Goal: Answer question/provide support

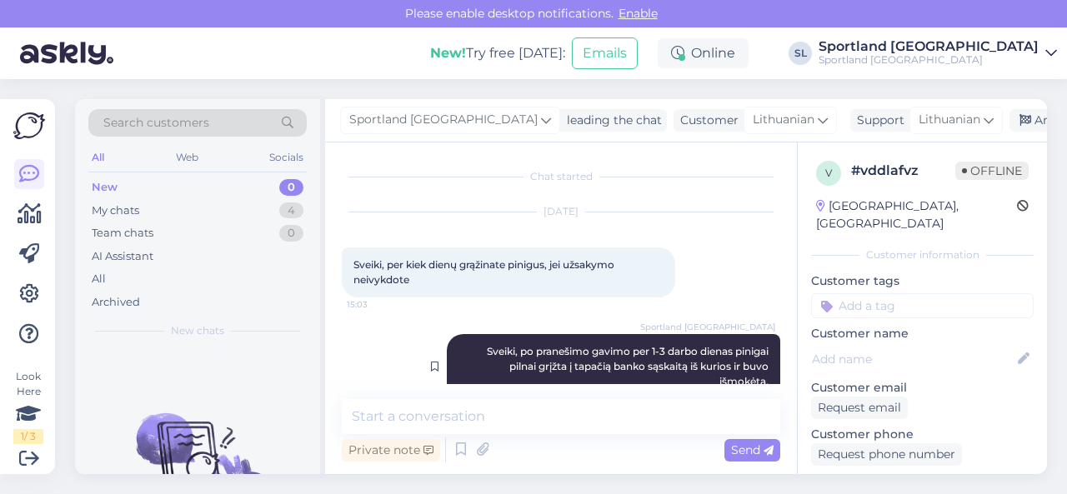
scroll to position [32, 0]
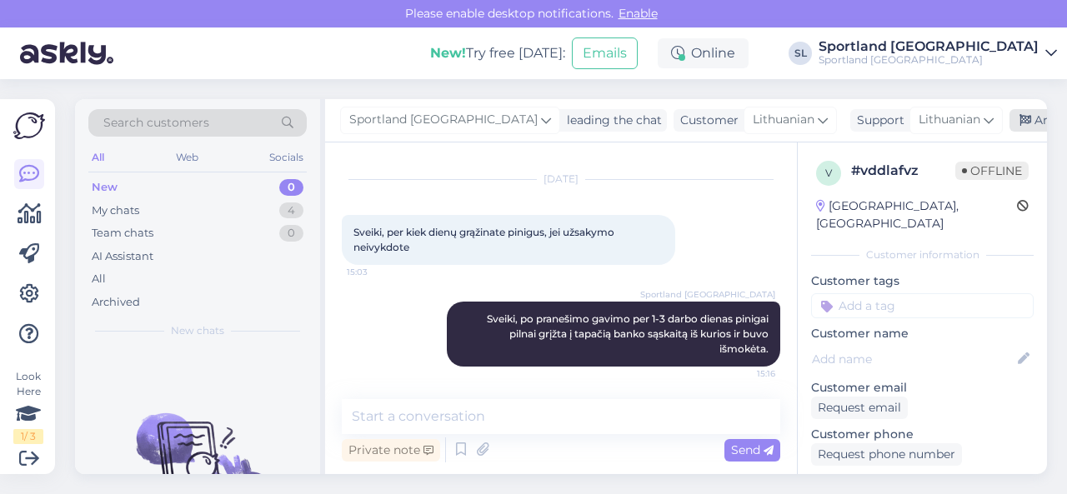
click at [1009, 127] on div "Archive chat" at bounding box center [1061, 120] width 105 height 22
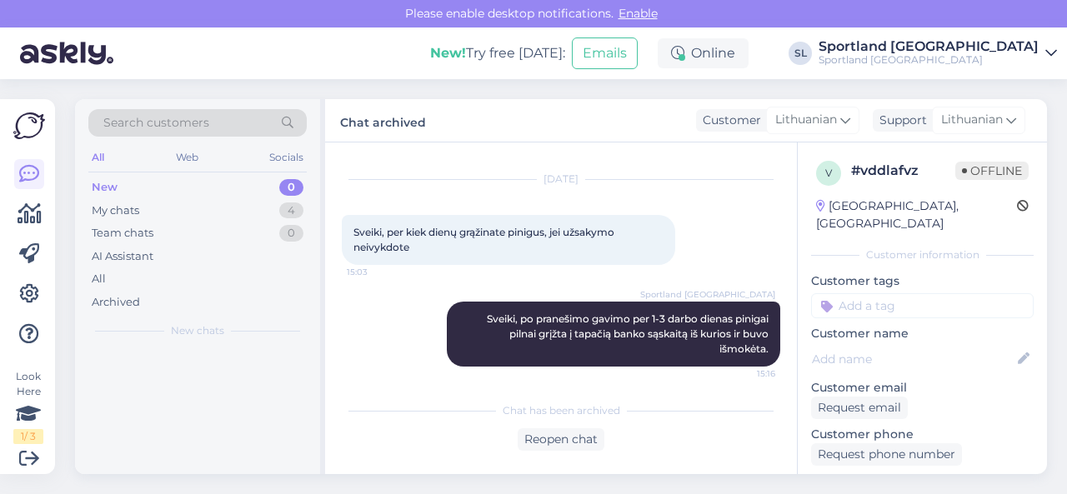
scroll to position [38, 0]
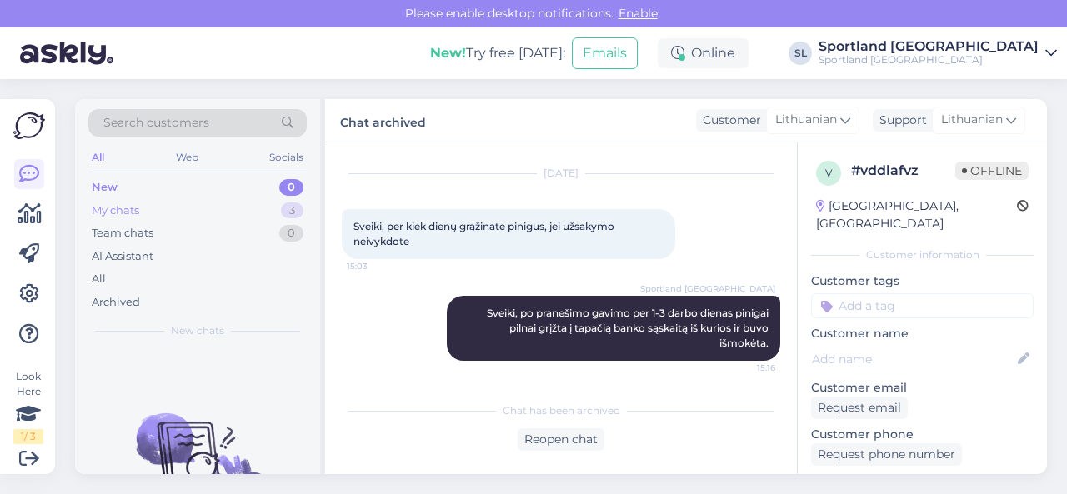
click at [218, 217] on div "My chats 3" at bounding box center [197, 210] width 218 height 23
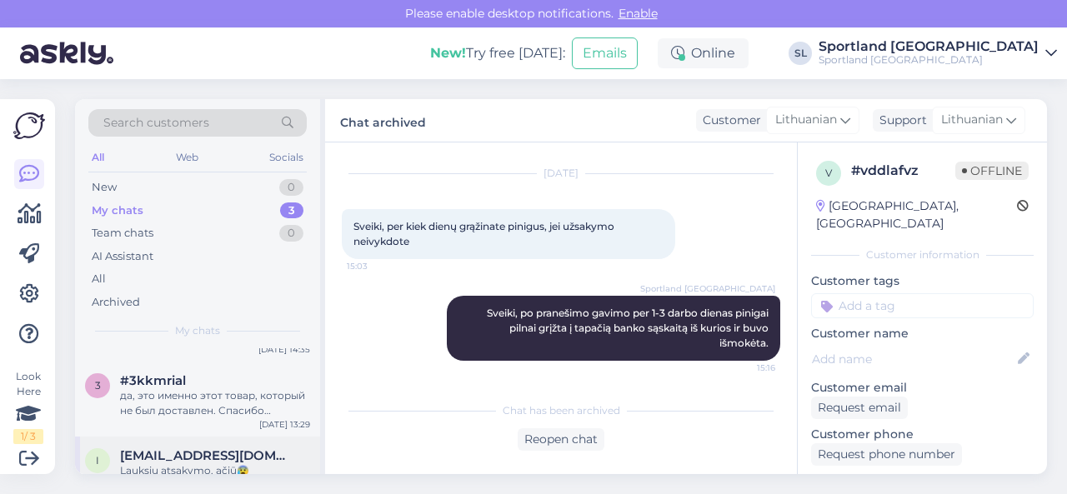
scroll to position [67, 0]
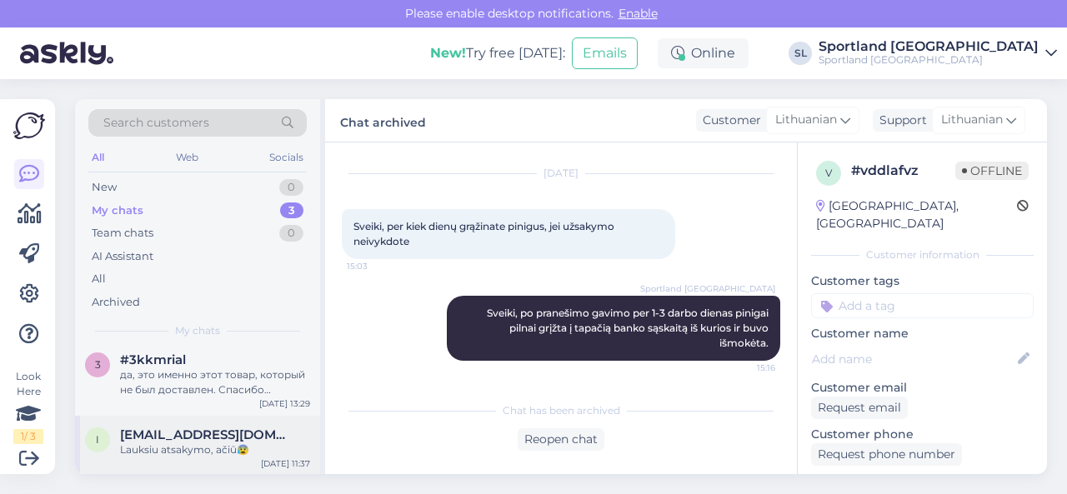
click at [200, 439] on span "[EMAIL_ADDRESS][DOMAIN_NAME]" at bounding box center [206, 434] width 173 height 15
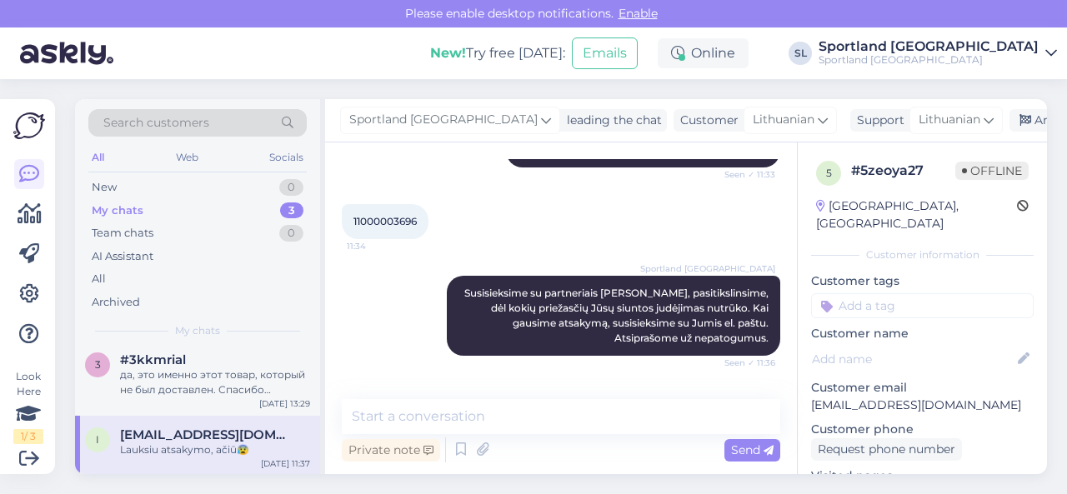
scroll to position [809, 0]
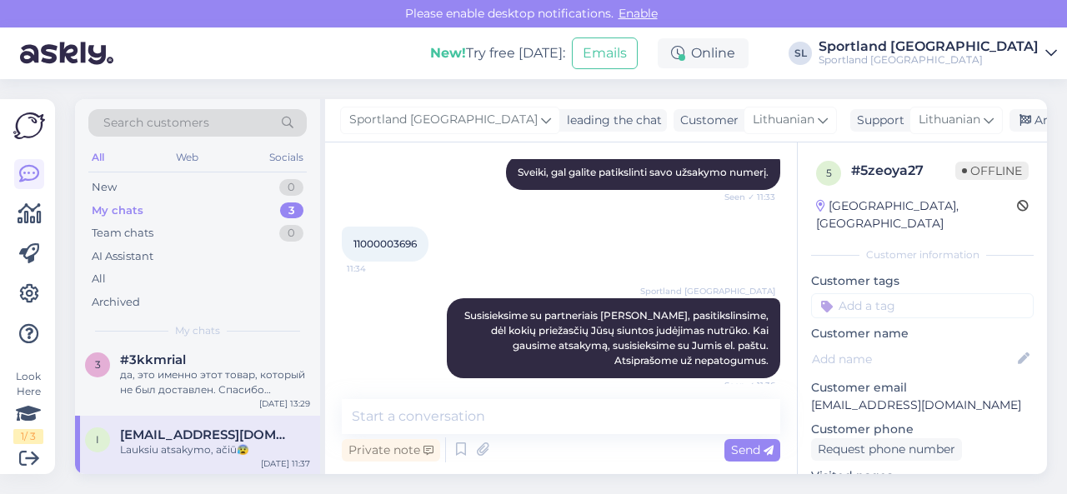
click at [373, 245] on span "11000003696" at bounding box center [384, 243] width 63 height 12
copy div "11000003696 11:34"
click at [198, 389] on div "да, это именно этот товар, который не был доставлен. Спасибо большое, буду ждат…" at bounding box center [215, 382] width 190 height 30
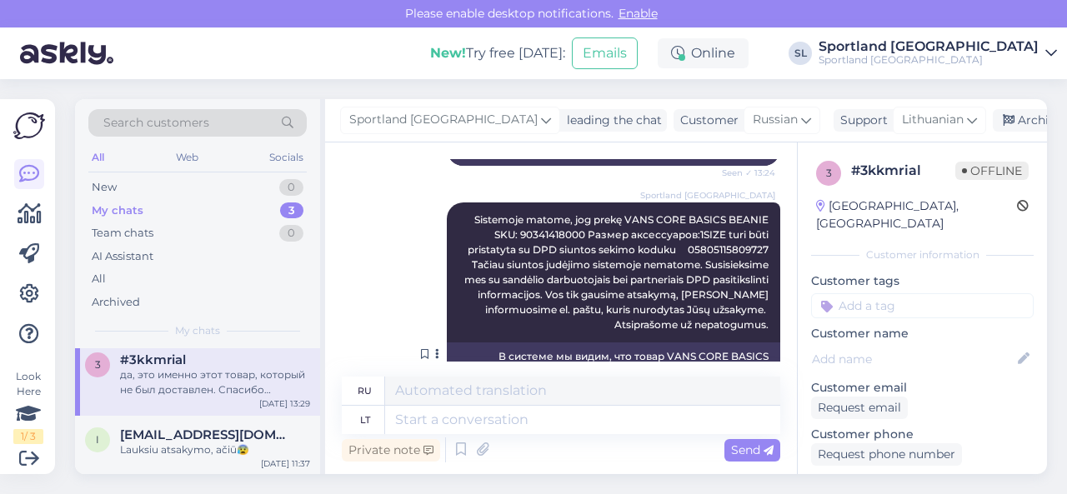
scroll to position [2382, 0]
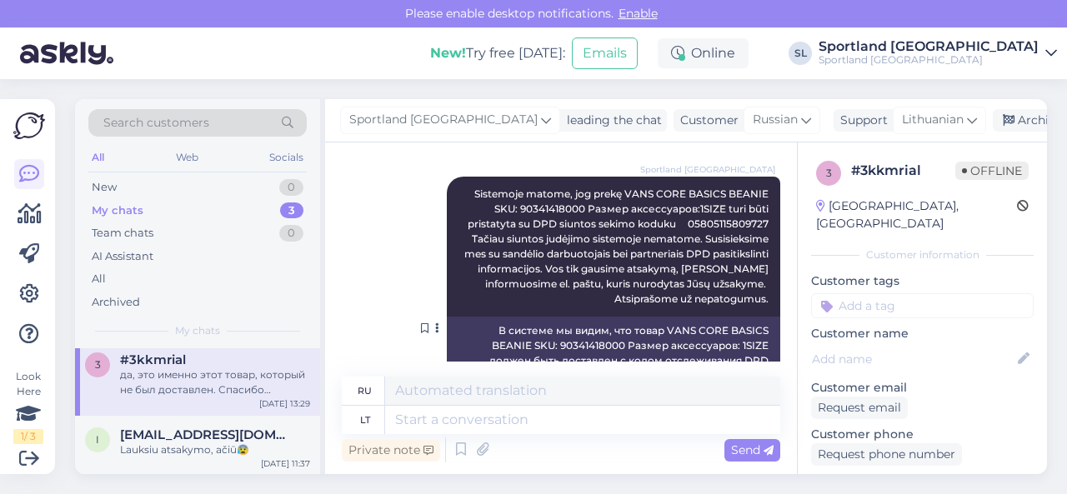
click at [725, 217] on span "Sistemoje matome, jog prekę VANS CORE BASICS BEANIE SKU: 90341418000 Размер акс…" at bounding box center [617, 245] width 307 height 117
copy span "05805115809727"
